Goal: Task Accomplishment & Management: Manage account settings

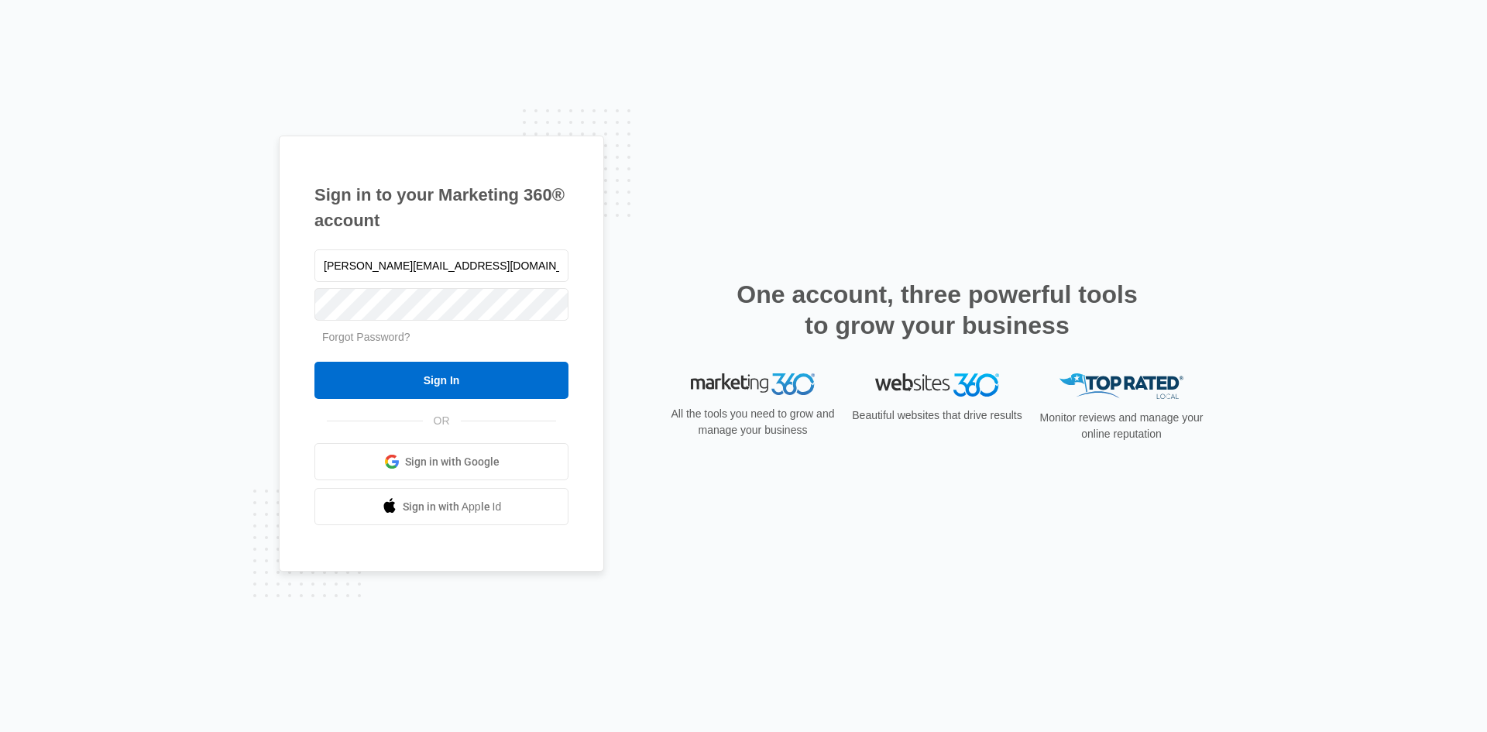
type input "[PERSON_NAME][EMAIL_ADDRESS][DOMAIN_NAME]"
click at [314, 362] on input "Sign In" at bounding box center [441, 380] width 254 height 37
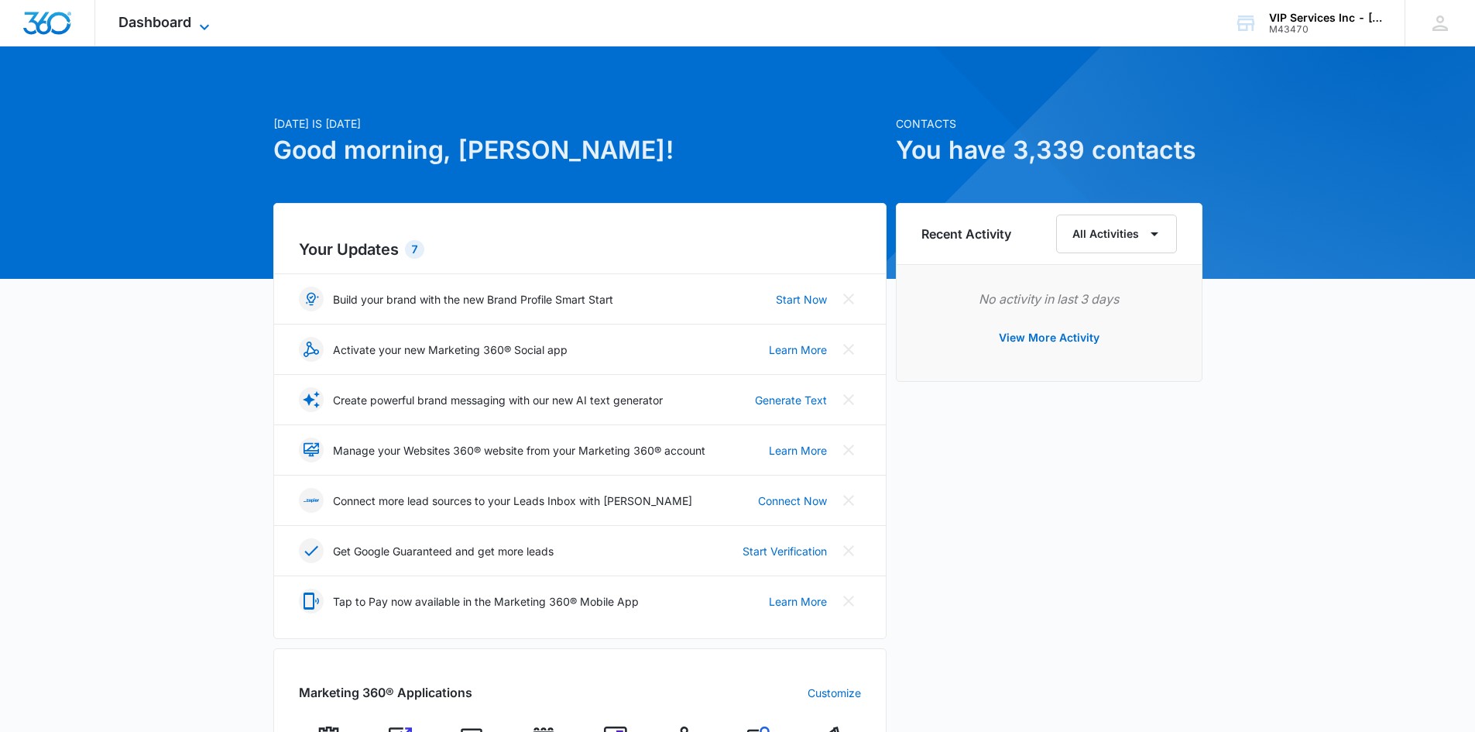
click at [204, 26] on icon at bounding box center [204, 27] width 19 height 19
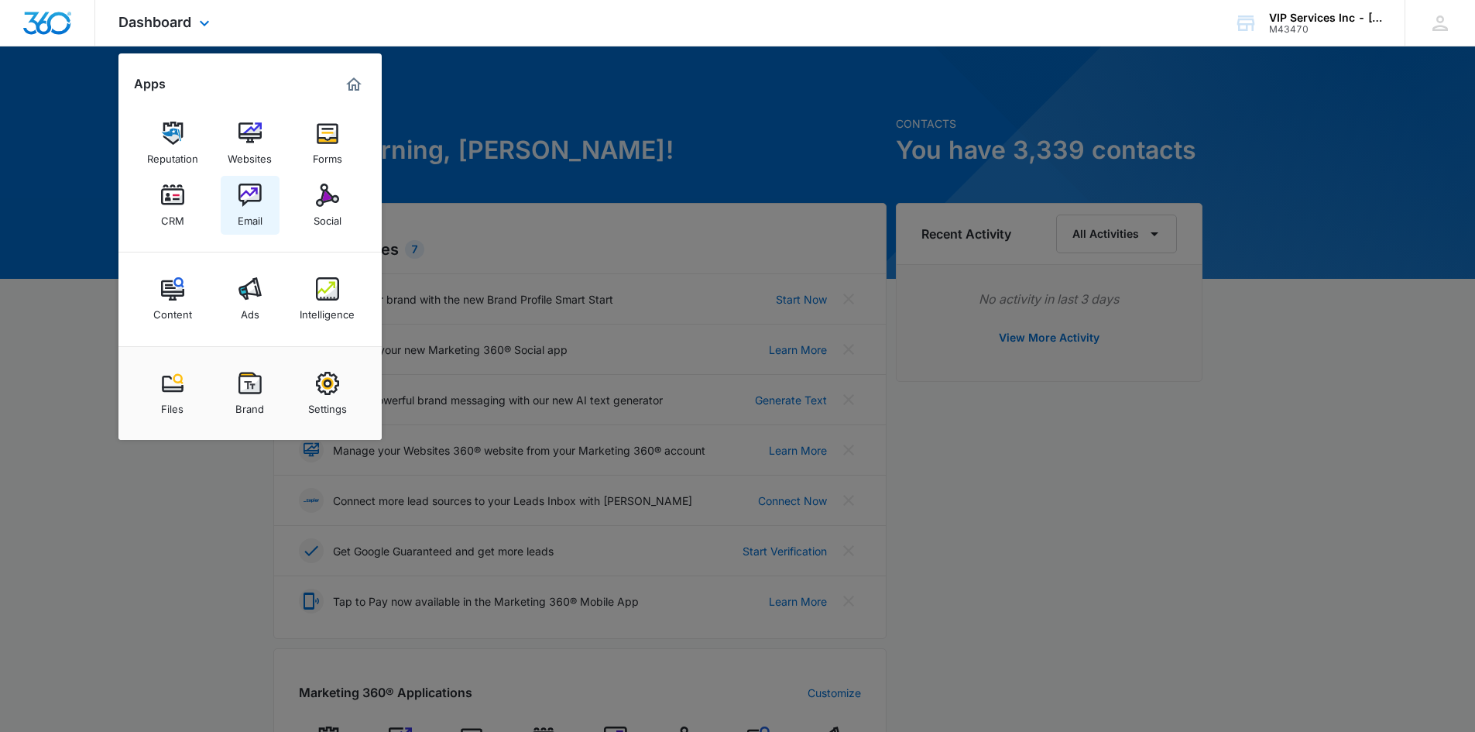
click at [247, 202] on img at bounding box center [249, 195] width 23 height 23
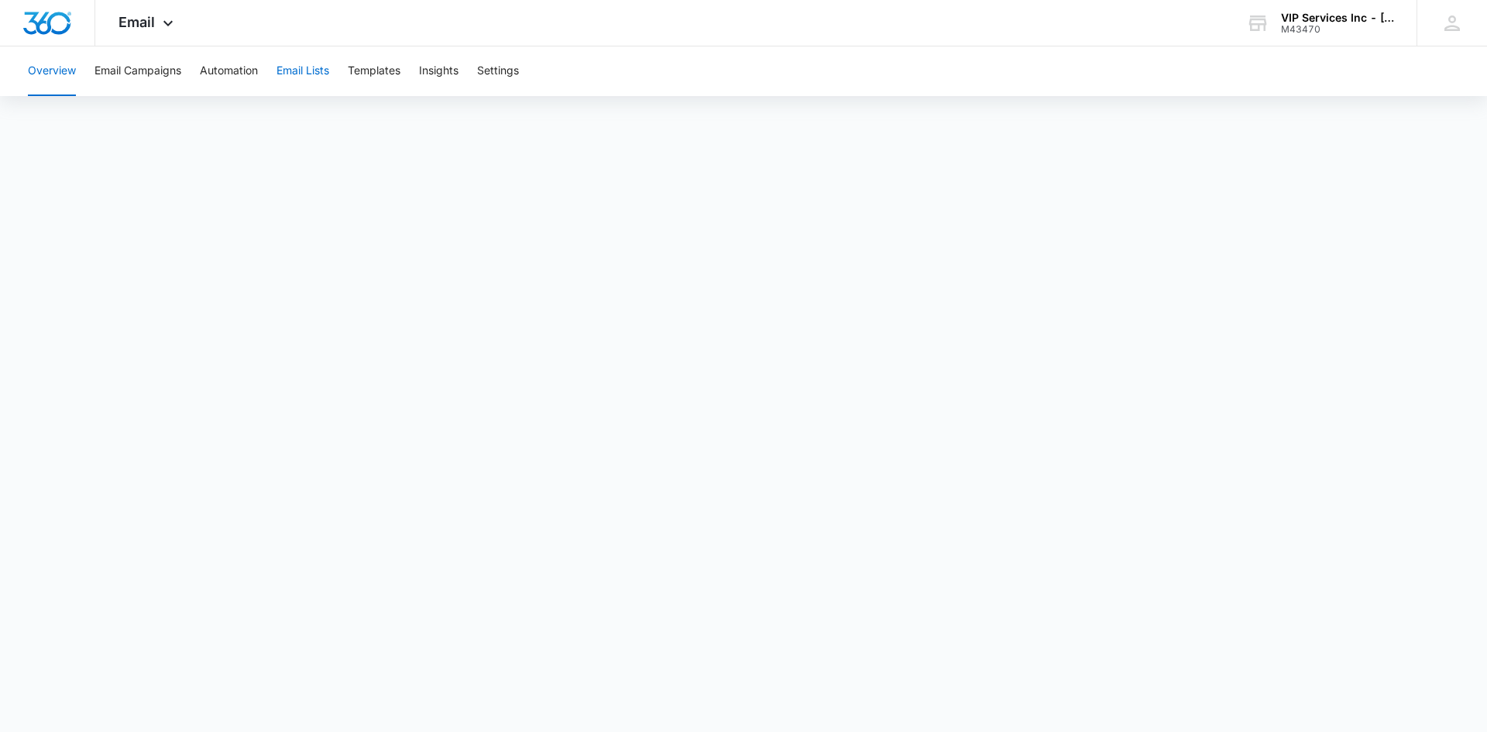
click at [296, 71] on button "Email Lists" at bounding box center [302, 71] width 53 height 50
